Goal: Transaction & Acquisition: Purchase product/service

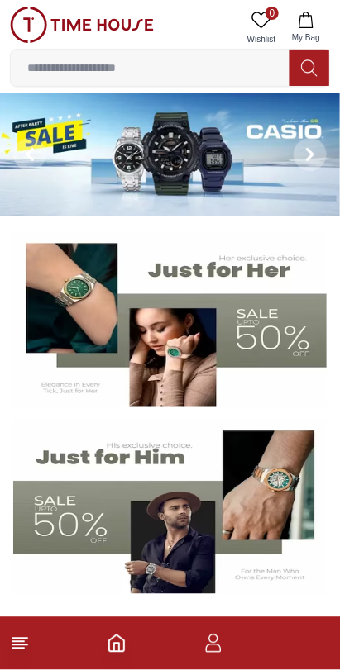
click at [157, 335] on img at bounding box center [169, 320] width 313 height 174
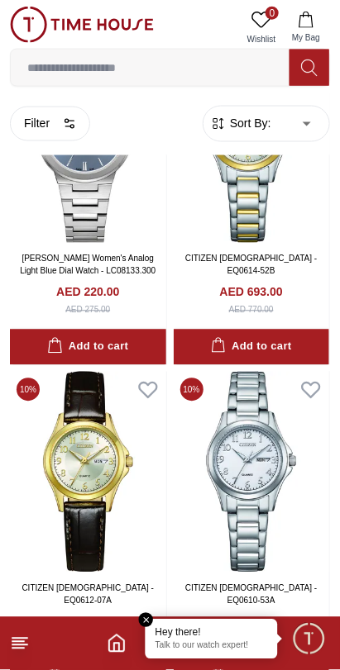
scroll to position [3446, 0]
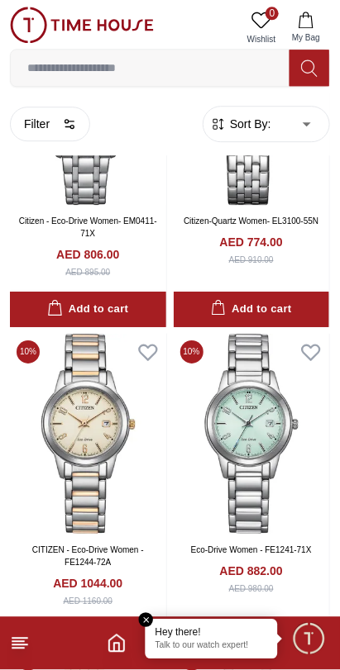
scroll to position [4498, 0]
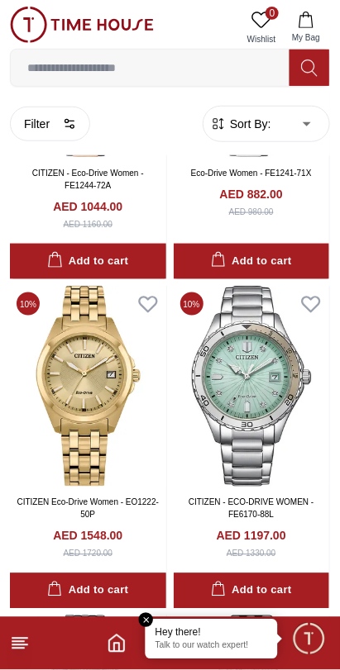
scroll to position [3155, 0]
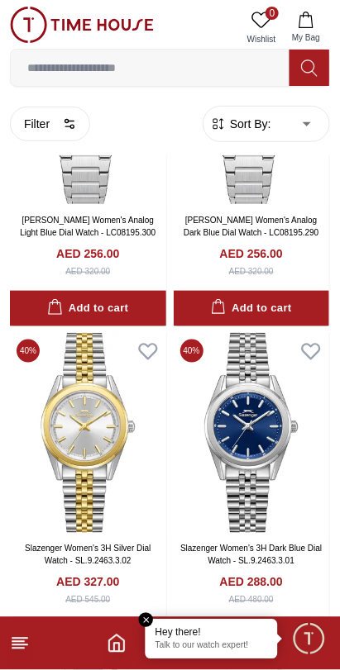
click at [18, 649] on line at bounding box center [18, 649] width 12 height 0
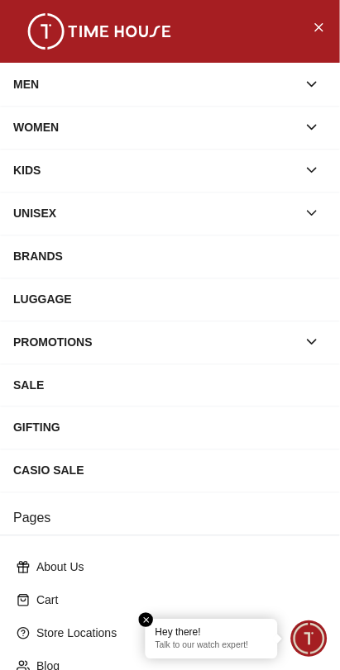
click at [26, 134] on div "WOMEN" at bounding box center [154, 127] width 283 height 30
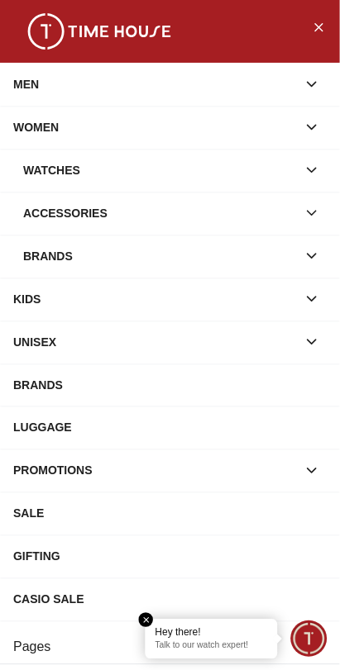
click at [91, 228] on div "Accessories" at bounding box center [160, 213] width 274 height 30
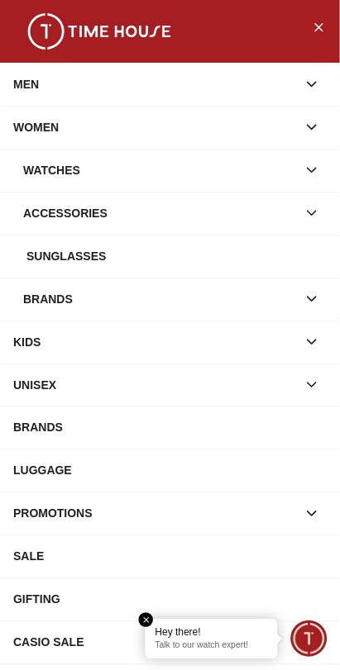
click at [42, 183] on div "Watches" at bounding box center [160, 170] width 274 height 30
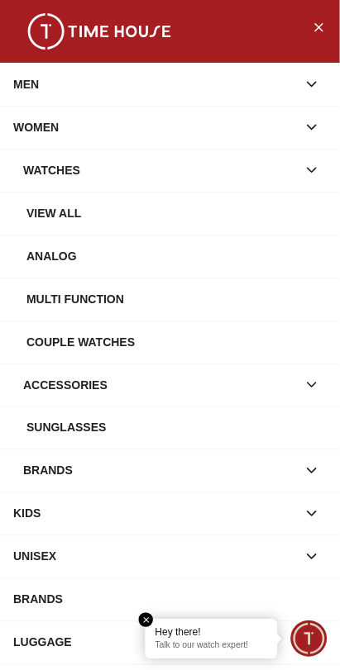
click at [45, 185] on div "Watches" at bounding box center [160, 170] width 274 height 30
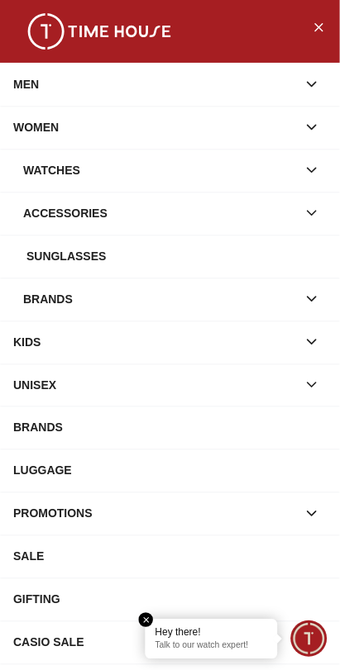
click at [47, 179] on div "Watches" at bounding box center [160, 170] width 274 height 30
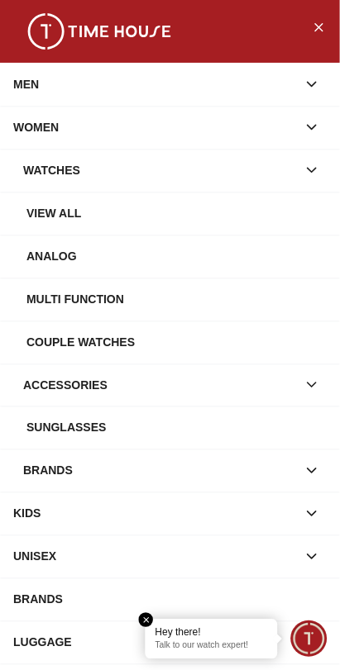
click at [53, 228] on div "View all" at bounding box center [176, 213] width 300 height 30
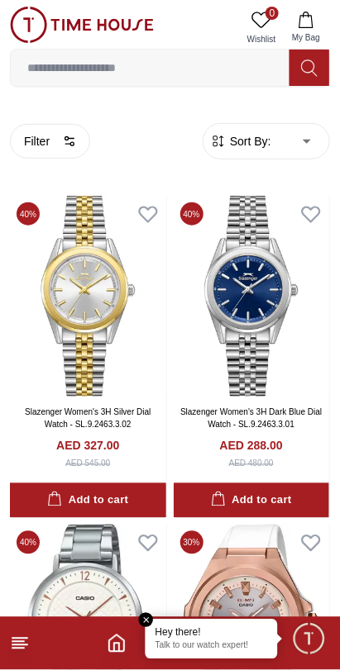
click at [35, 32] on img at bounding box center [82, 25] width 144 height 36
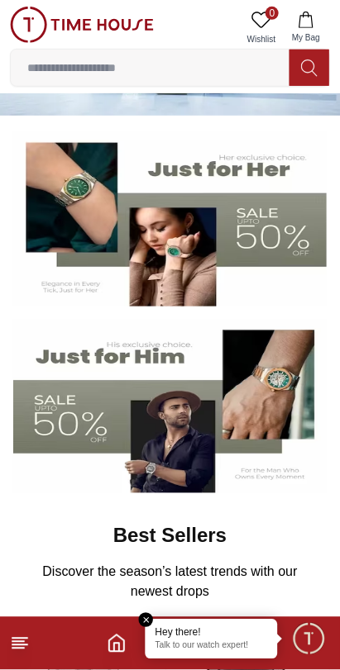
scroll to position [104, 0]
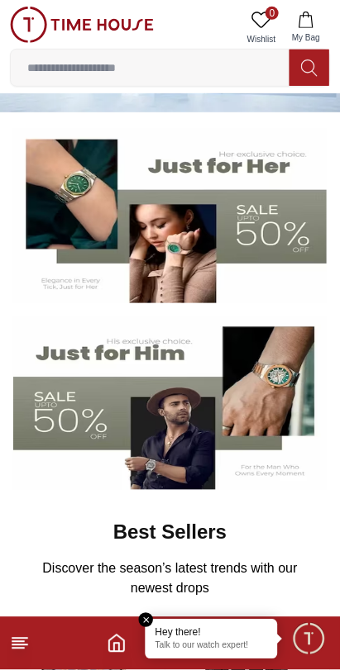
click at [185, 64] on input at bounding box center [150, 67] width 279 height 33
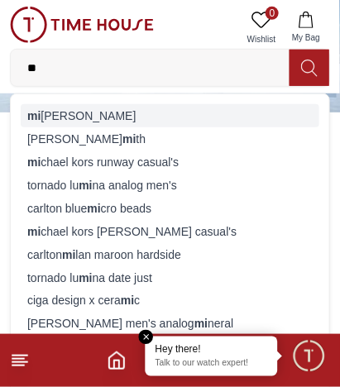
type input "**"
click at [50, 122] on div "mi [PERSON_NAME]" at bounding box center [170, 115] width 298 height 23
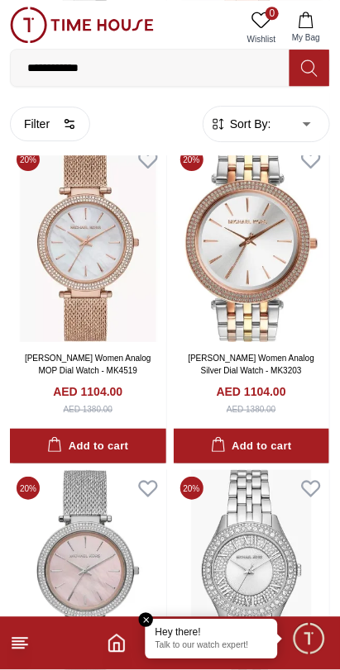
scroll to position [1368, 0]
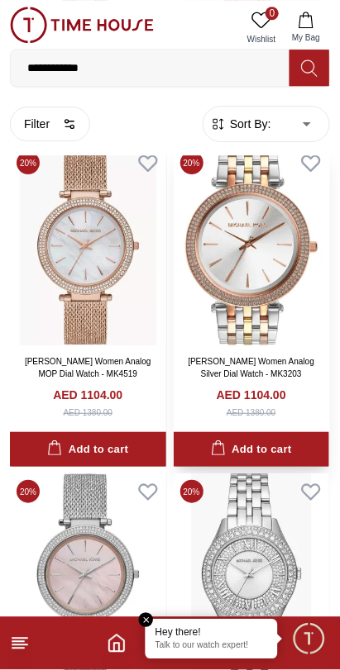
click at [255, 345] on img at bounding box center [252, 245] width 156 height 201
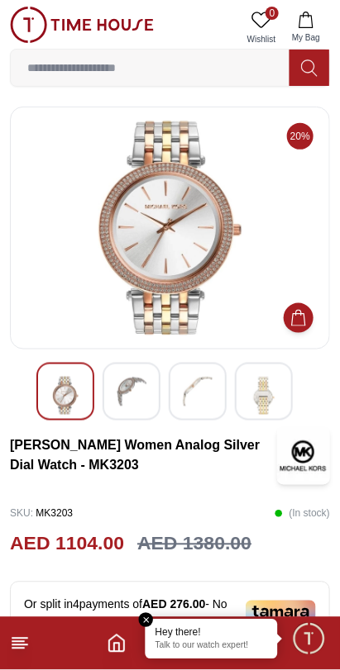
click at [119, 402] on img at bounding box center [132, 392] width 30 height 30
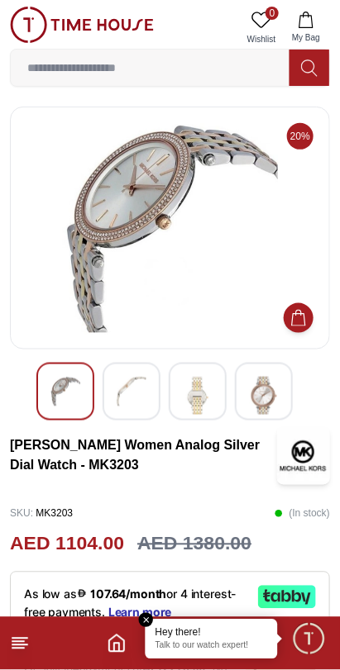
click at [192, 396] on img at bounding box center [198, 396] width 30 height 38
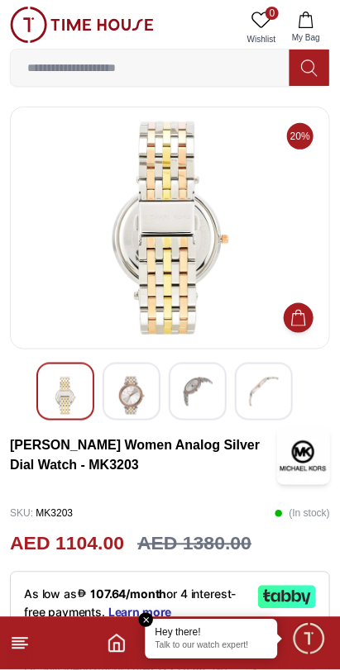
click at [133, 404] on img at bounding box center [132, 396] width 30 height 38
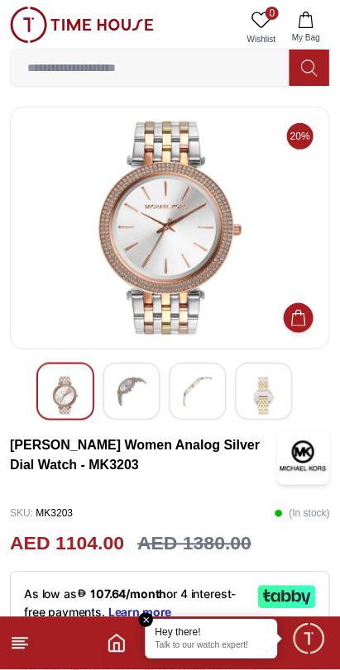
click at [189, 399] on img at bounding box center [198, 392] width 30 height 30
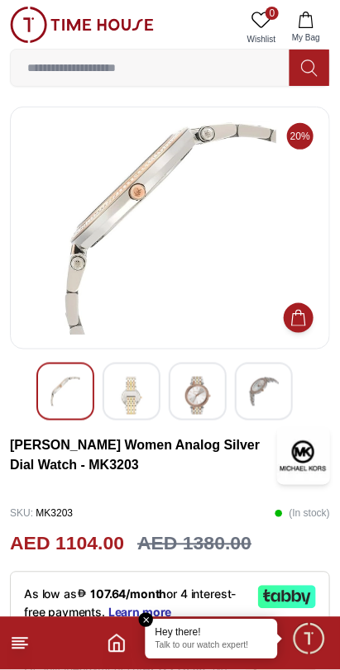
click at [257, 400] on img at bounding box center [264, 392] width 30 height 30
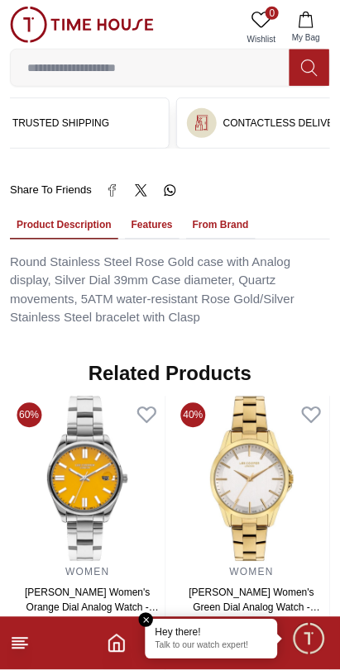
scroll to position [0, 305]
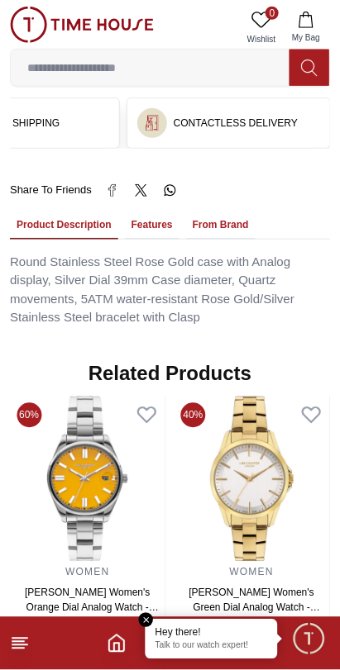
click at [159, 240] on button "Features" at bounding box center [152, 226] width 55 height 28
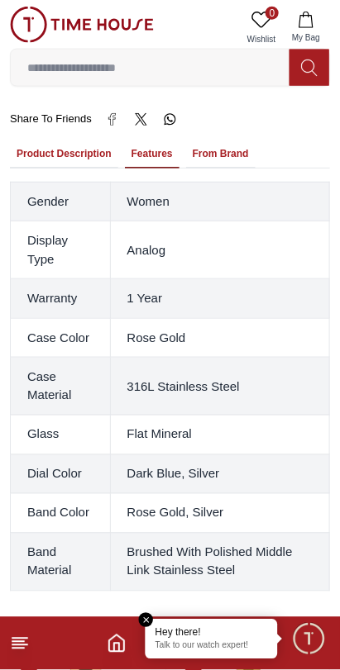
scroll to position [1059, 0]
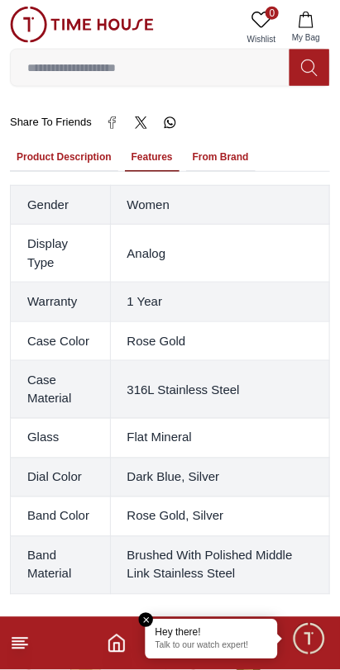
click at [233, 172] on button "From Brand" at bounding box center [220, 158] width 69 height 28
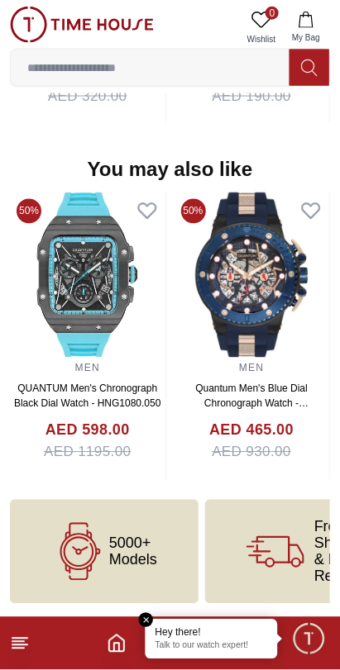
scroll to position [2013, 0]
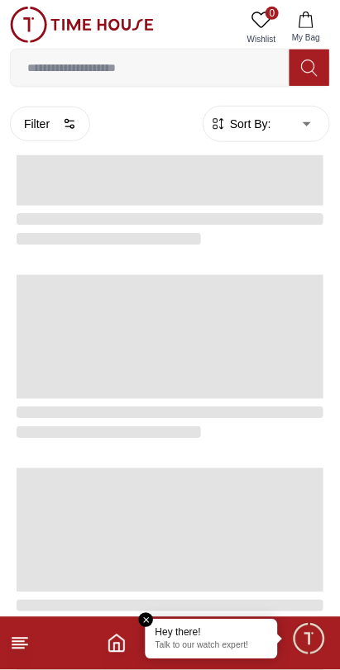
scroll to position [2889, 0]
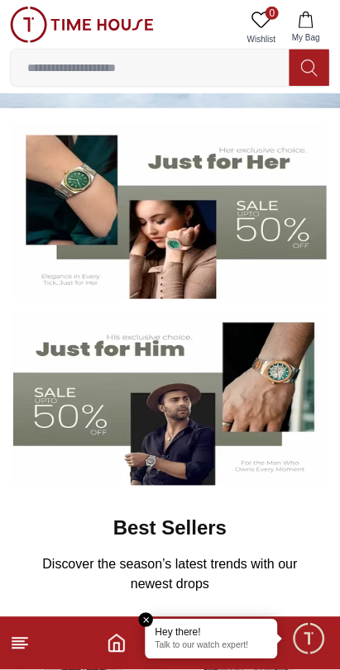
scroll to position [112, 0]
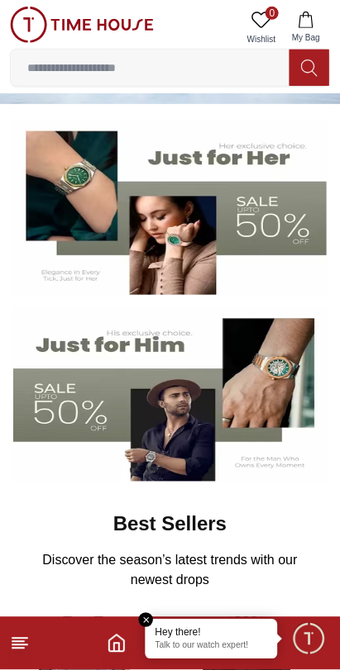
click at [129, 435] on img at bounding box center [169, 395] width 313 height 174
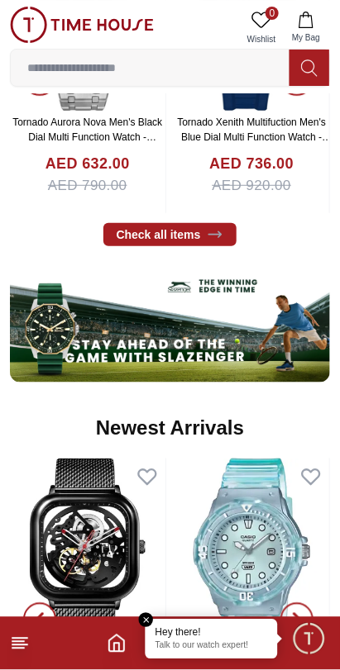
scroll to position [785, 0]
